Goal: Browse casually

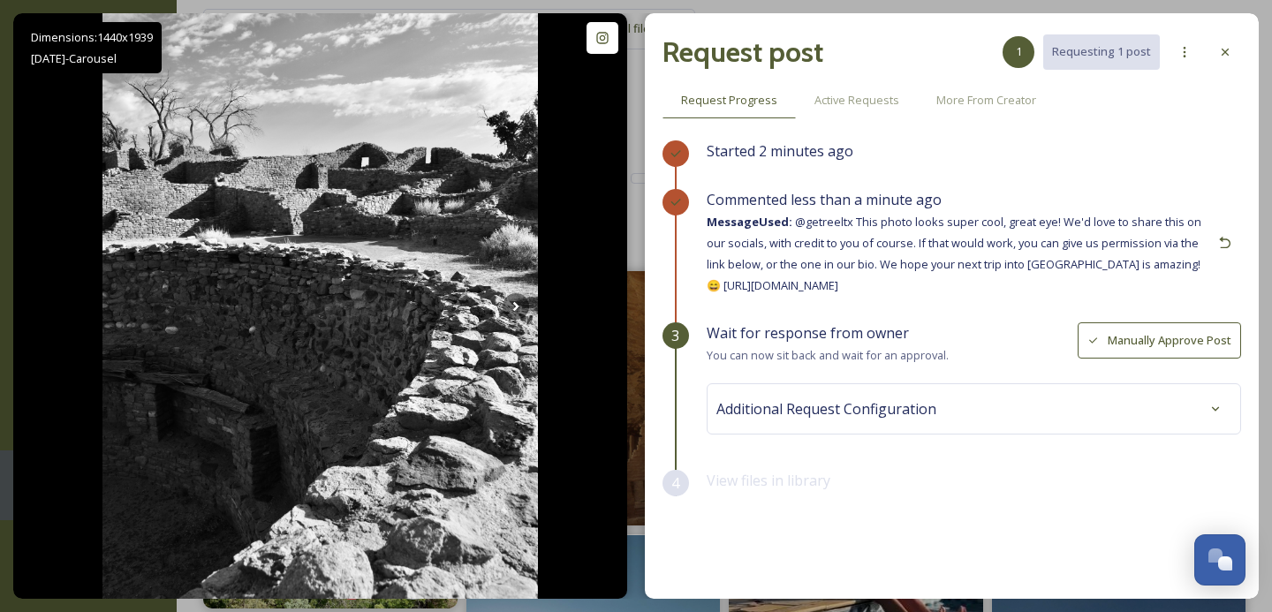
scroll to position [497, 0]
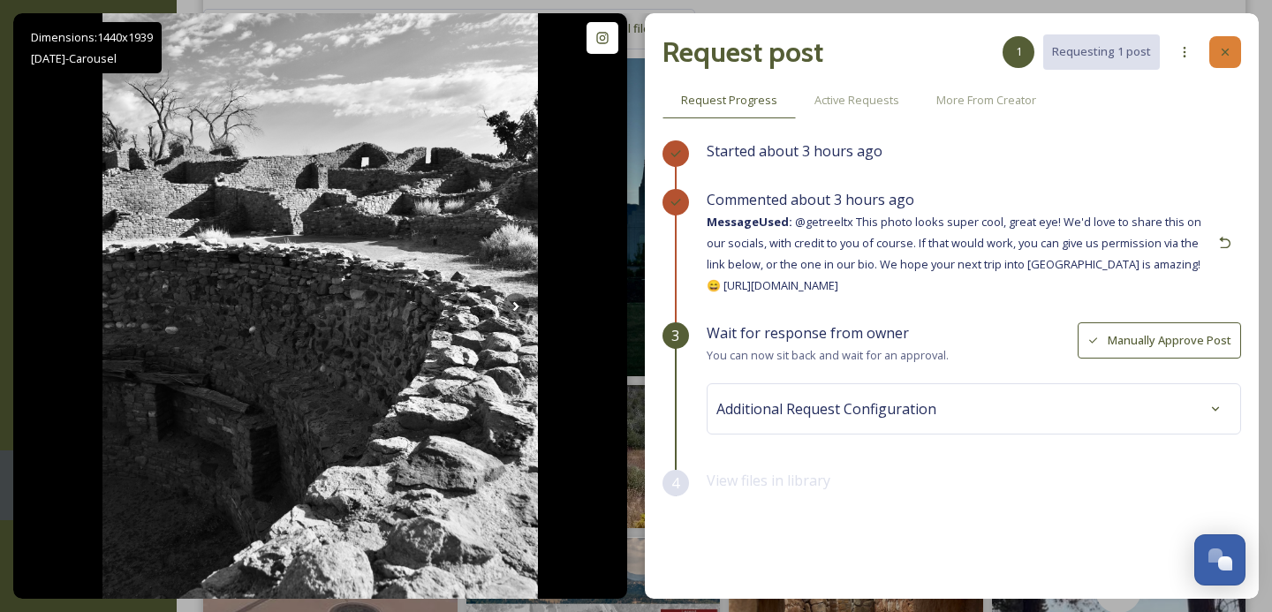
click at [1227, 40] on div at bounding box center [1225, 52] width 32 height 32
